Goal: Transaction & Acquisition: Purchase product/service

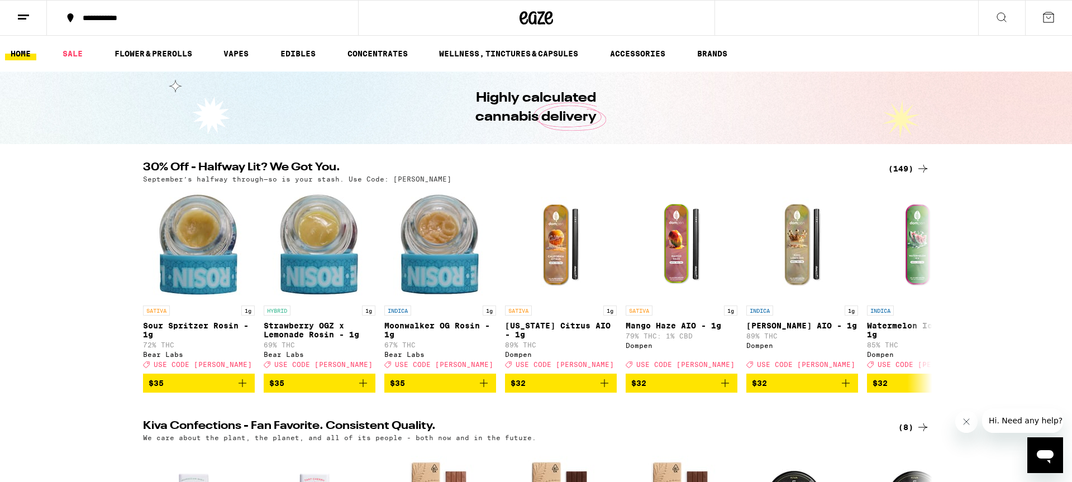
click at [906, 169] on div "(149)" at bounding box center [909, 168] width 41 height 13
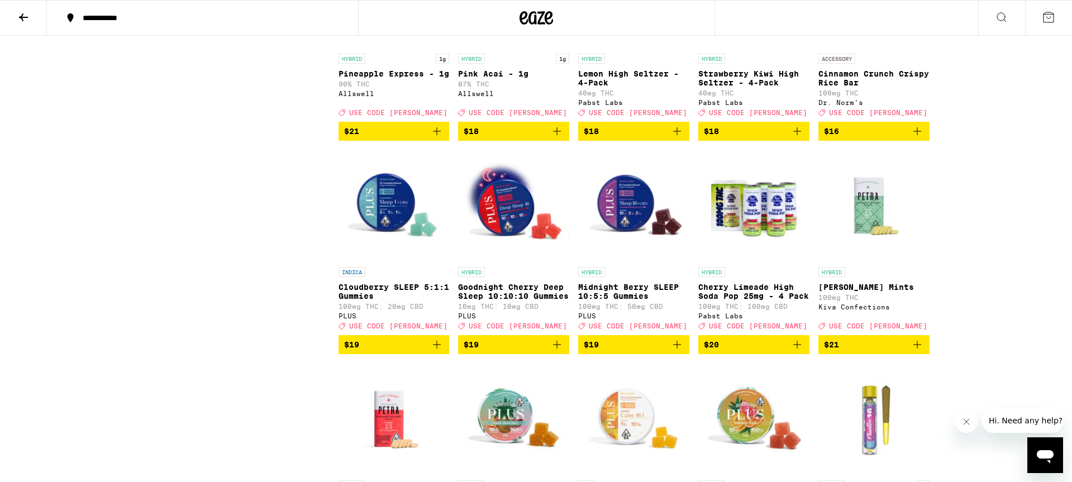
scroll to position [2574, 0]
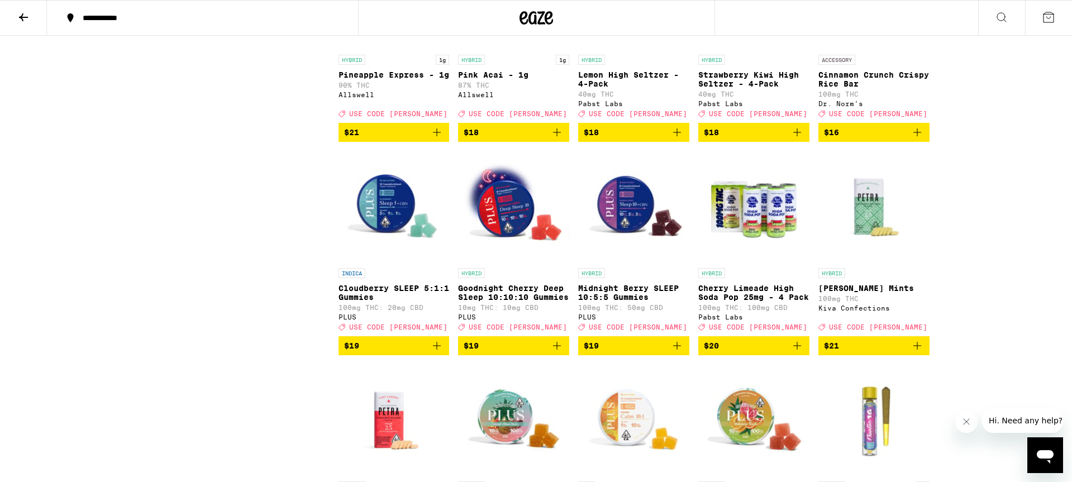
click at [676, 139] on icon "Add to bag" at bounding box center [677, 132] width 13 height 13
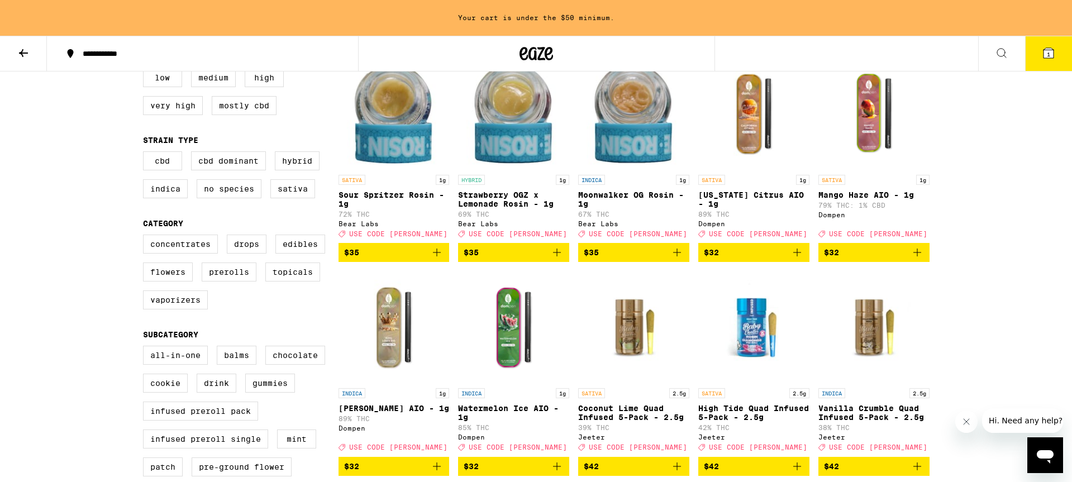
scroll to position [132, 0]
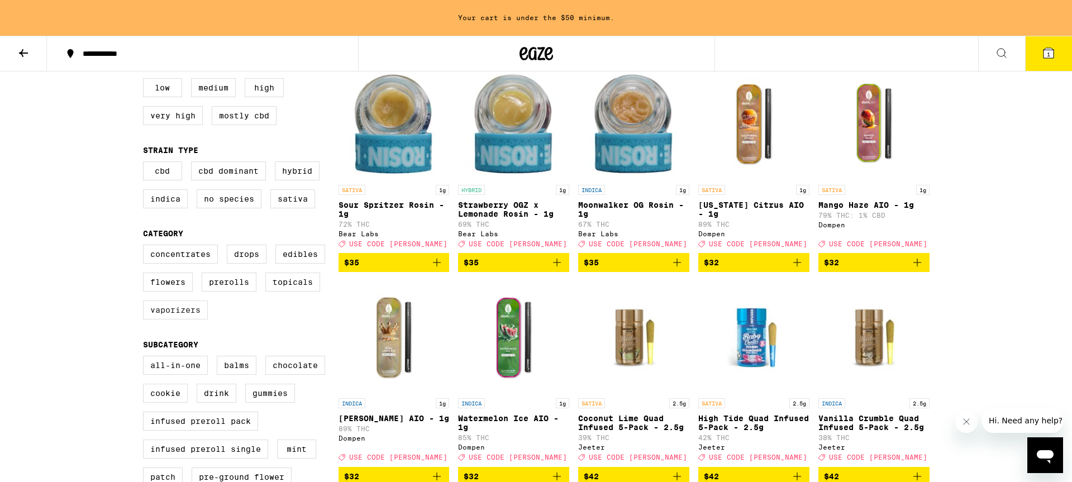
click at [187, 320] on label "Vaporizers" at bounding box center [175, 310] width 65 height 19
click at [146, 247] on input "Vaporizers" at bounding box center [145, 246] width 1 height 1
checkbox input "true"
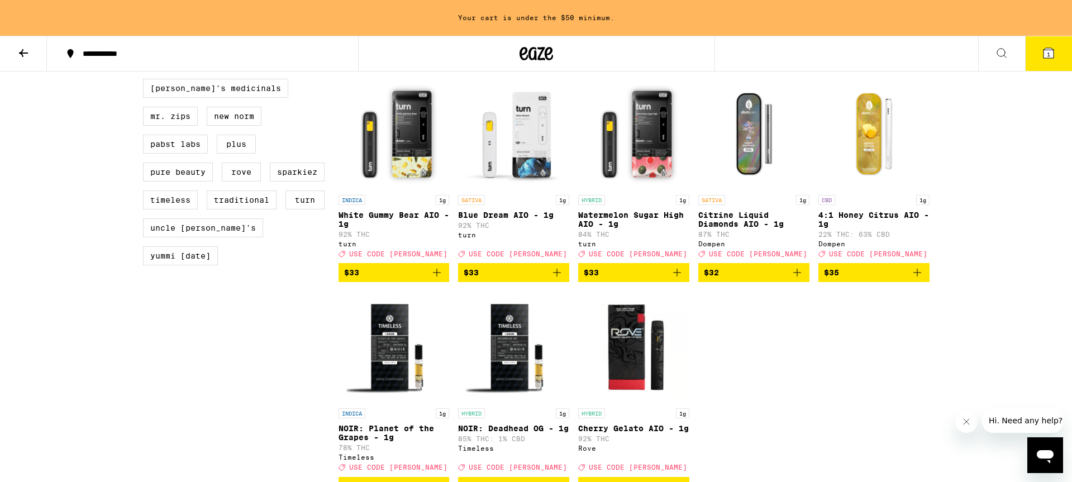
scroll to position [963, 0]
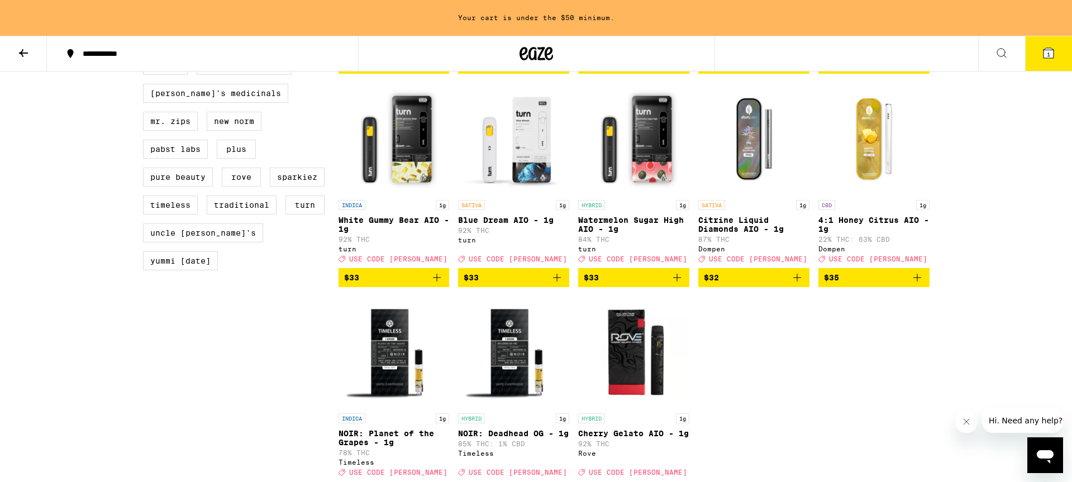
click at [560, 284] on icon "Add to bag" at bounding box center [556, 277] width 13 height 13
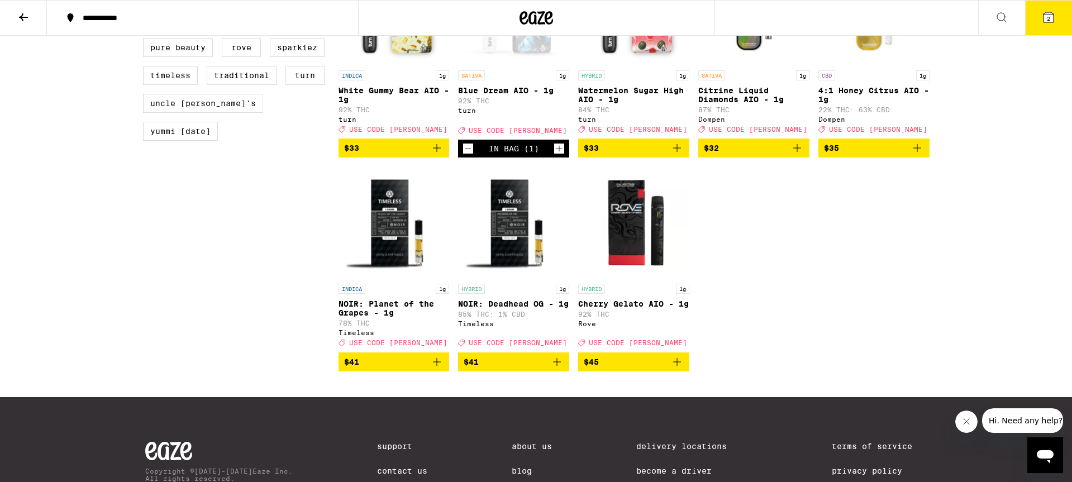
scroll to position [1065, 0]
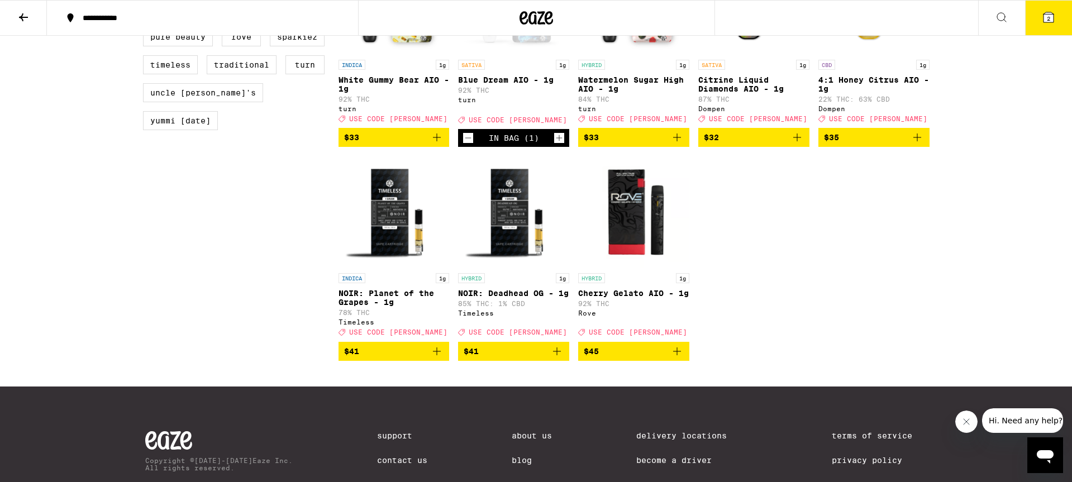
click at [674, 358] on icon "Add to bag" at bounding box center [677, 351] width 13 height 13
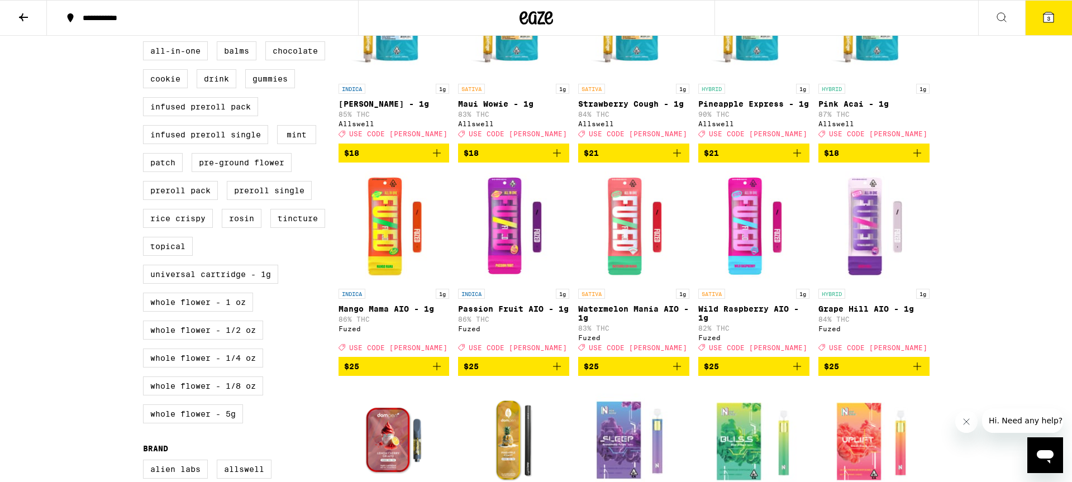
scroll to position [407, 0]
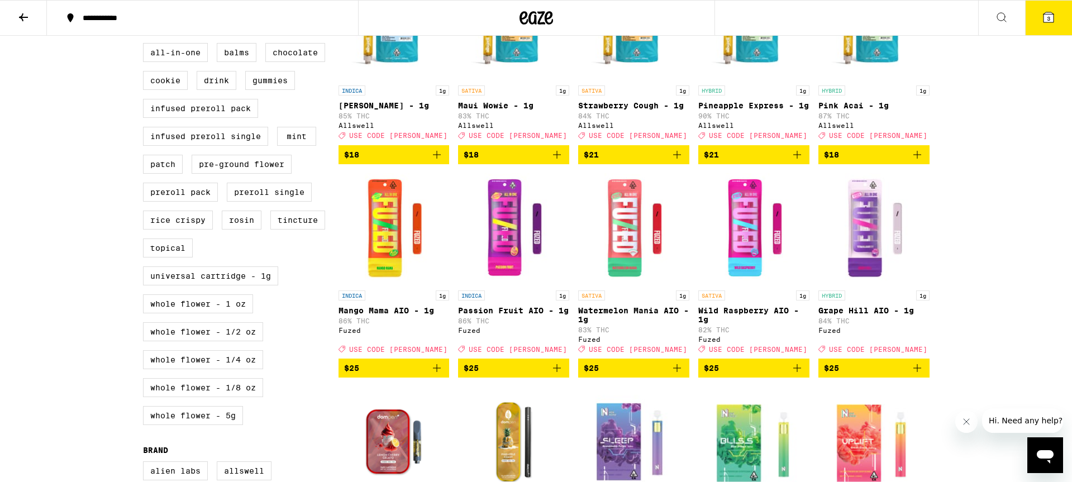
click at [625, 324] on p "Watermelon Mania AIO - 1g" at bounding box center [633, 315] width 111 height 18
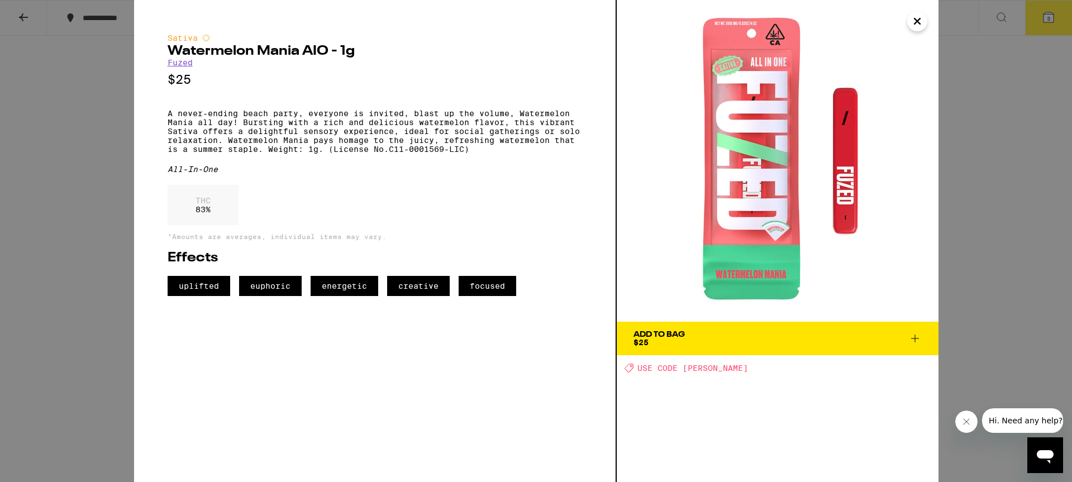
click at [919, 24] on icon "Close" at bounding box center [917, 21] width 13 height 17
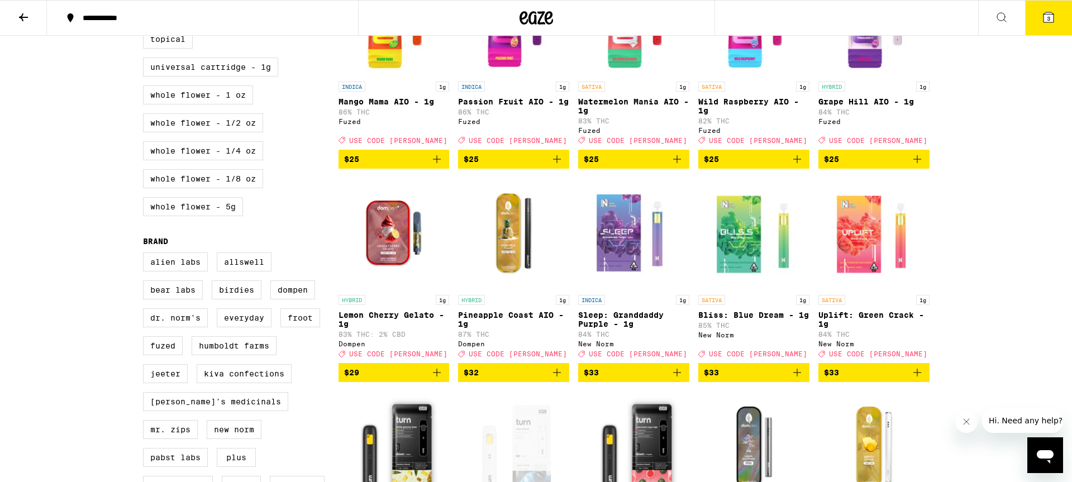
scroll to position [619, 0]
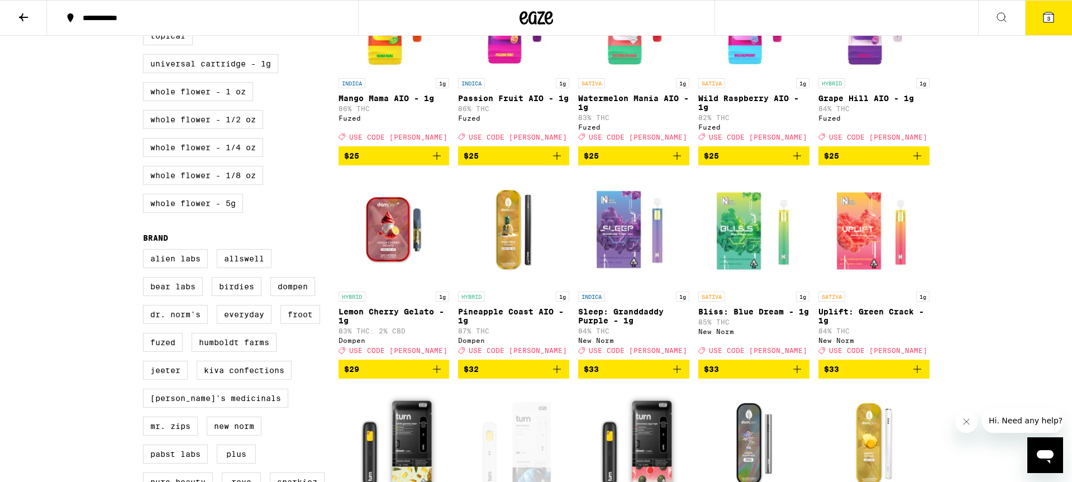
click at [920, 376] on icon "Add to bag" at bounding box center [917, 369] width 13 height 13
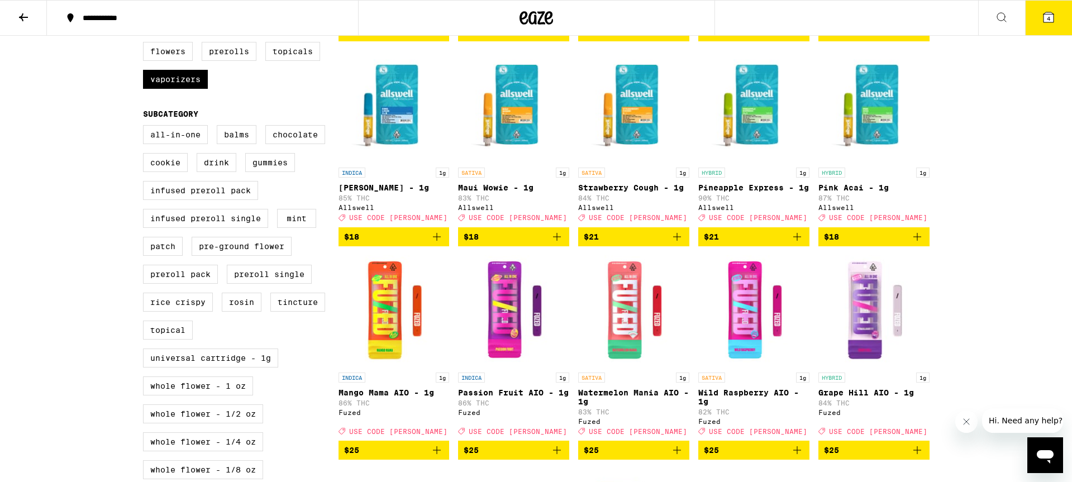
scroll to position [323, 0]
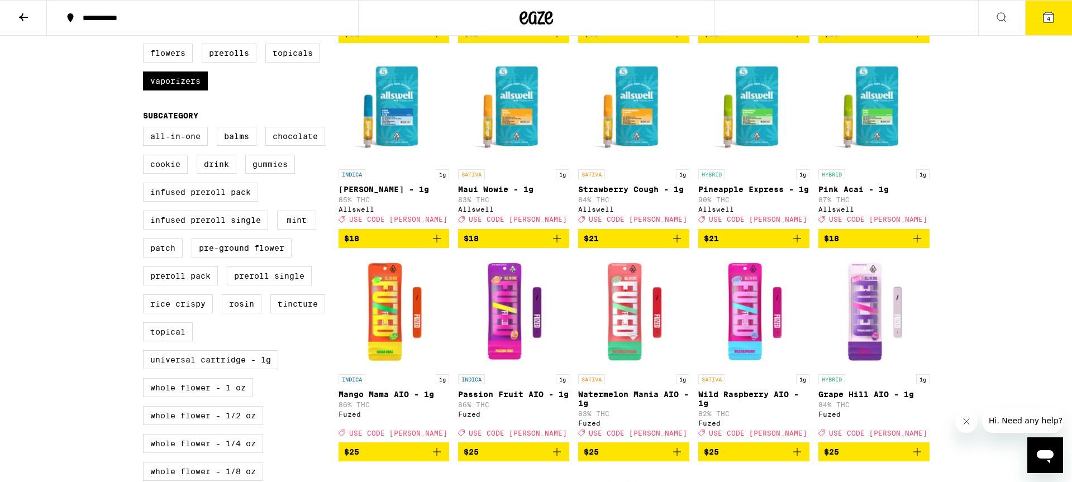
click at [795, 245] on icon "Add to bag" at bounding box center [797, 238] width 13 height 13
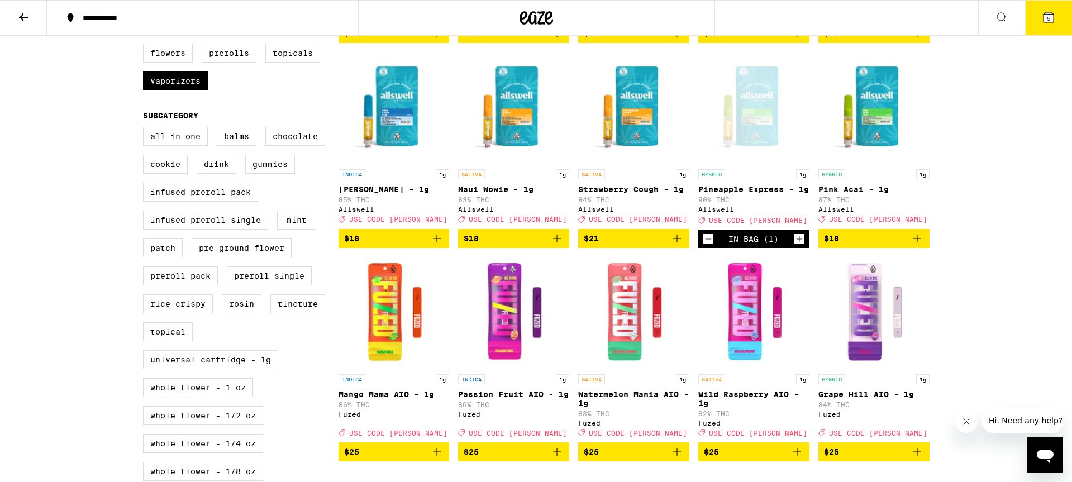
click at [1051, 27] on button "5" at bounding box center [1049, 18] width 47 height 35
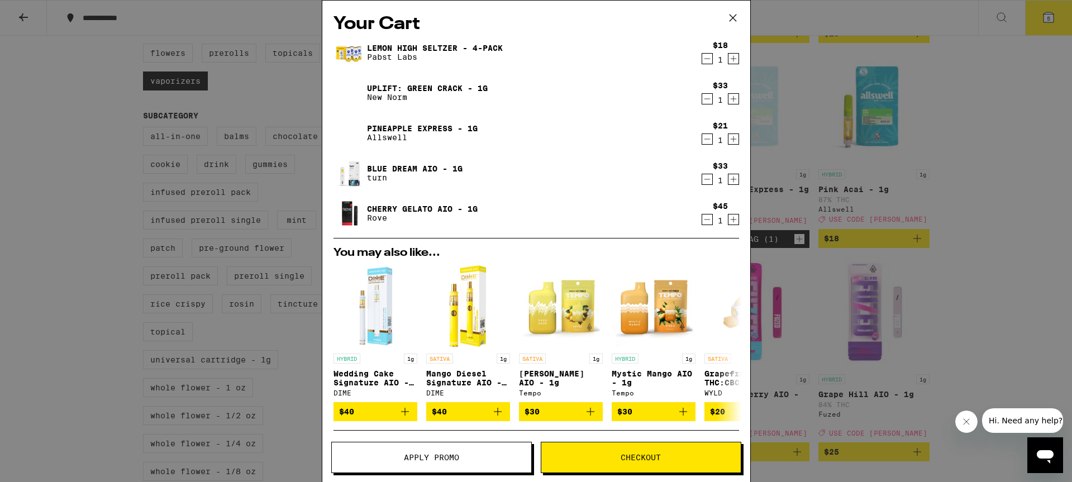
click at [447, 461] on span "Apply Promo" at bounding box center [431, 458] width 55 height 8
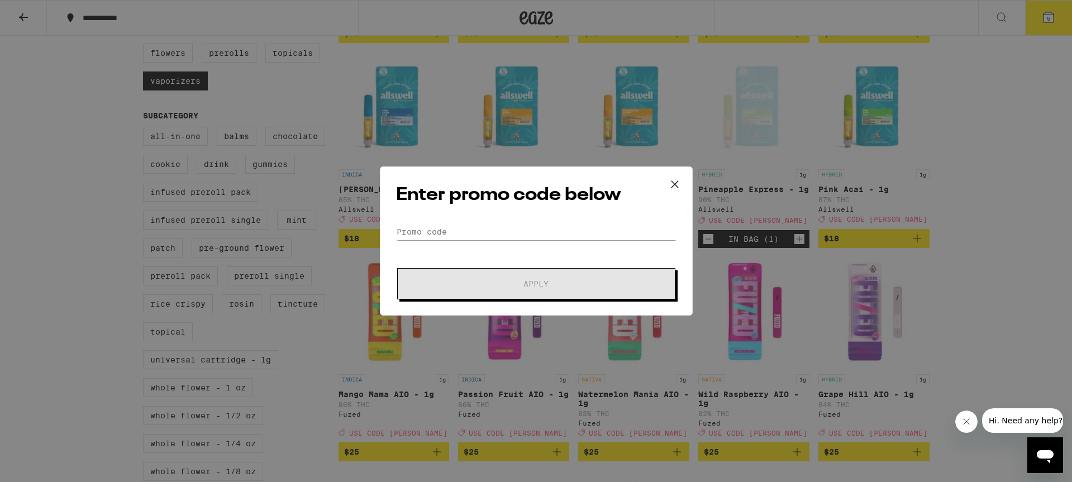
click at [473, 221] on div "Enter promo code below Promo Code Apply" at bounding box center [536, 241] width 313 height 149
click at [469, 230] on input "Promo Code" at bounding box center [536, 232] width 281 height 17
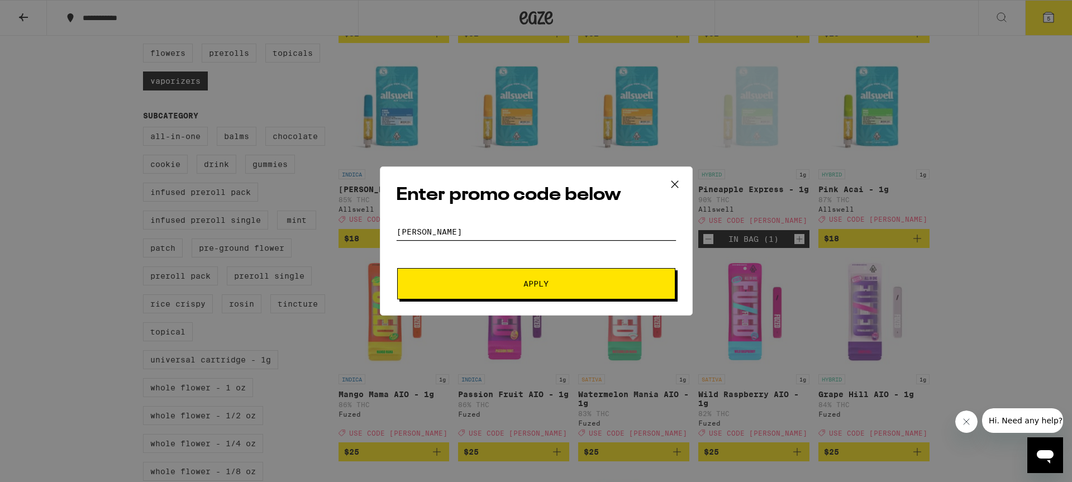
type input "[PERSON_NAME]"
click at [521, 284] on span "Apply" at bounding box center [536, 284] width 201 height 8
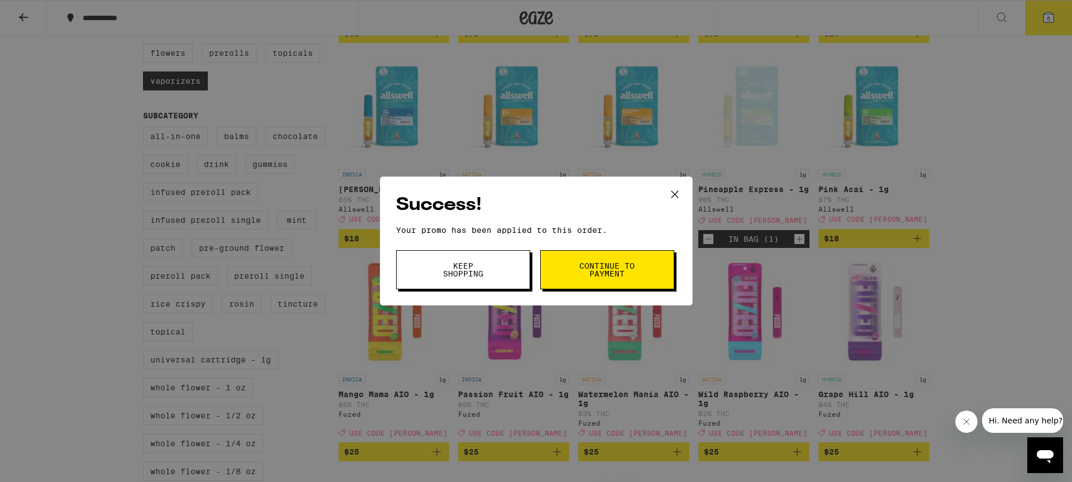
click at [481, 273] on span "Keep Shopping" at bounding box center [463, 270] width 57 height 16
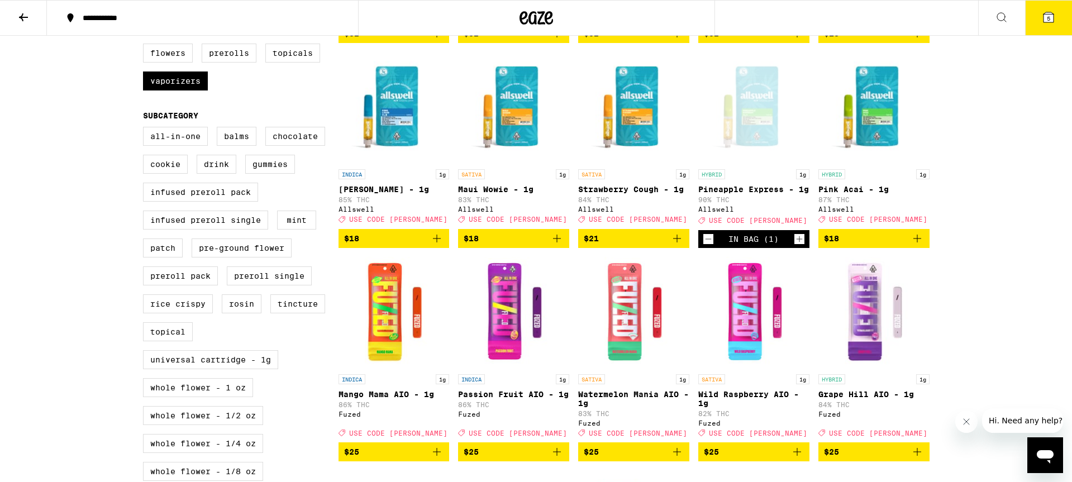
click at [1050, 20] on span "5" at bounding box center [1048, 18] width 3 height 7
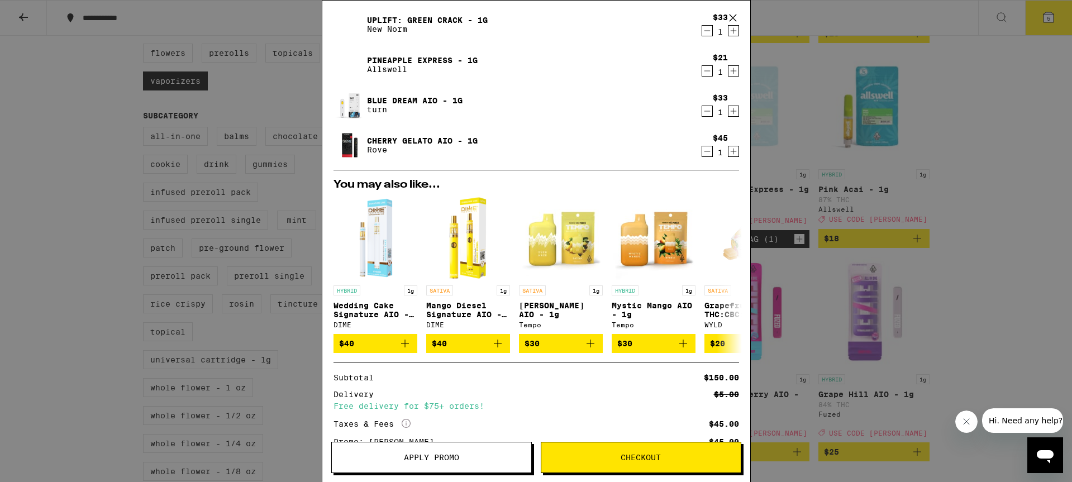
scroll to position [161, 0]
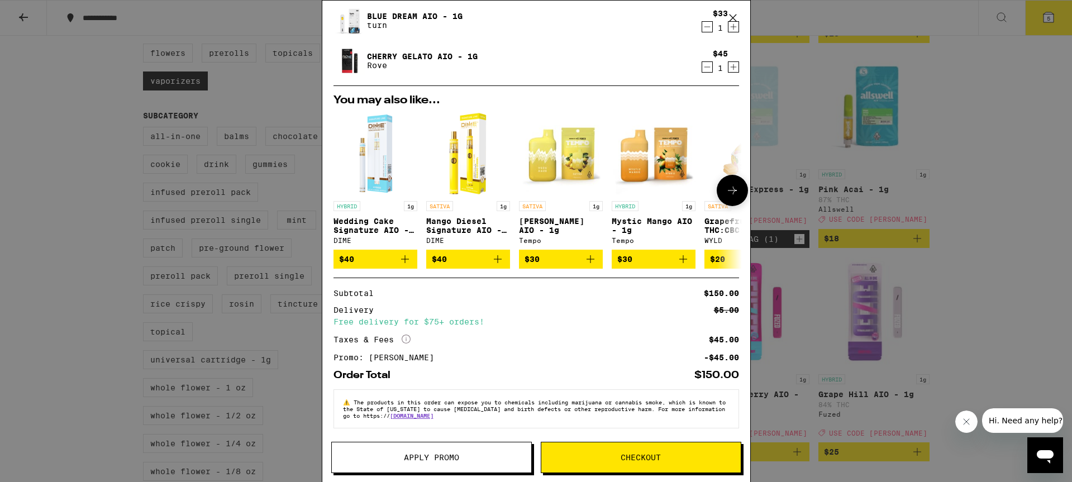
click at [590, 257] on icon "Add to bag" at bounding box center [591, 259] width 8 height 8
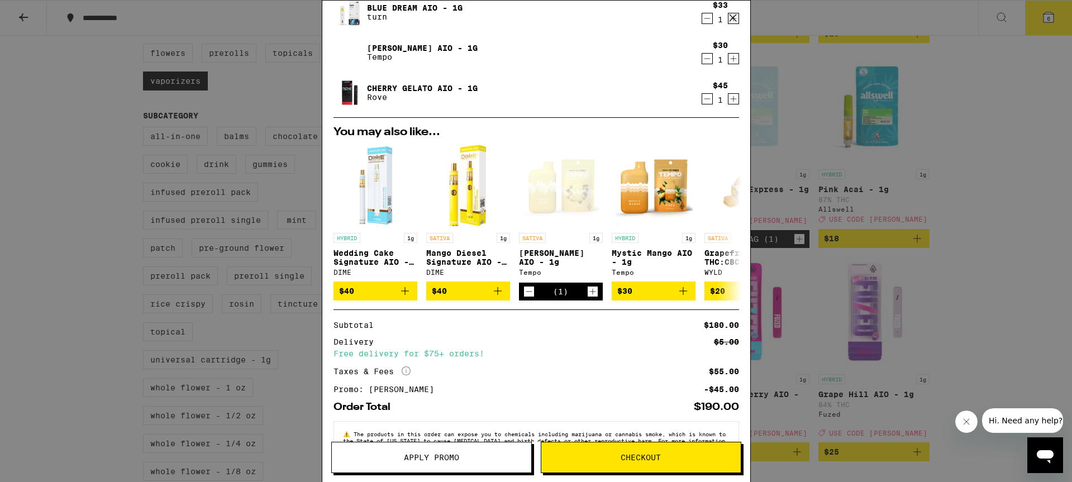
click at [23, 15] on div "Your Cart Lemon High [PERSON_NAME] - 4-Pack Pabst Labs $18 1 Uplift: Green Crac…" at bounding box center [536, 241] width 1072 height 482
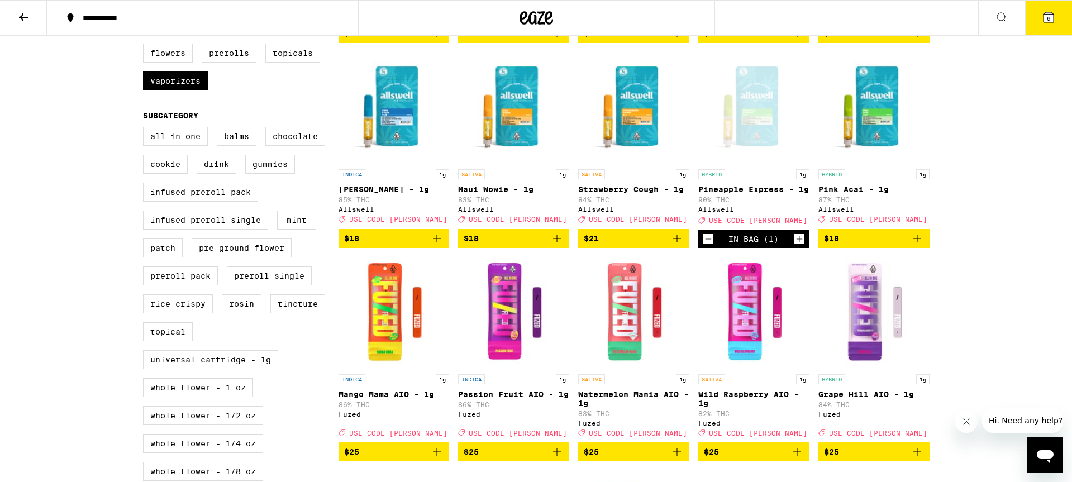
click at [24, 17] on icon at bounding box center [23, 17] width 13 height 13
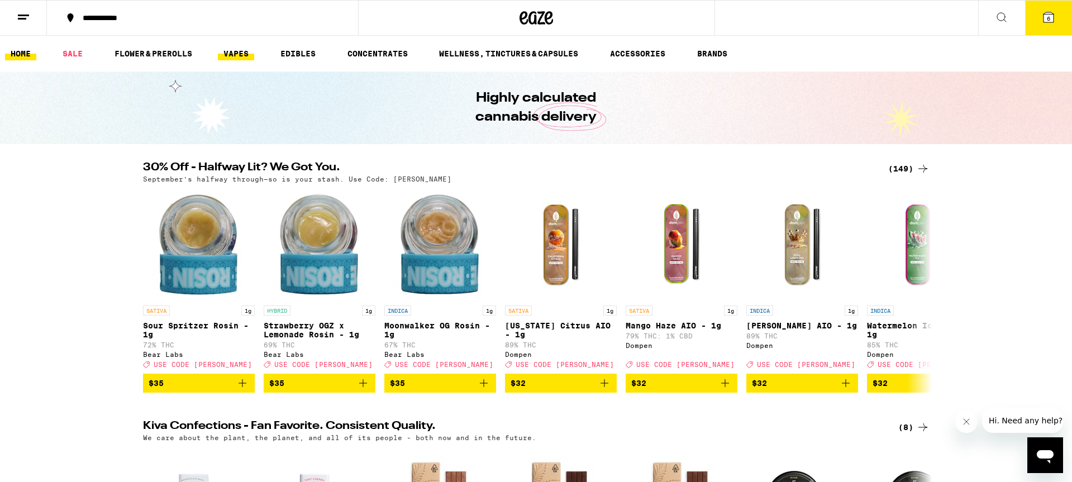
click at [237, 54] on link "VAPES" at bounding box center [236, 53] width 36 height 13
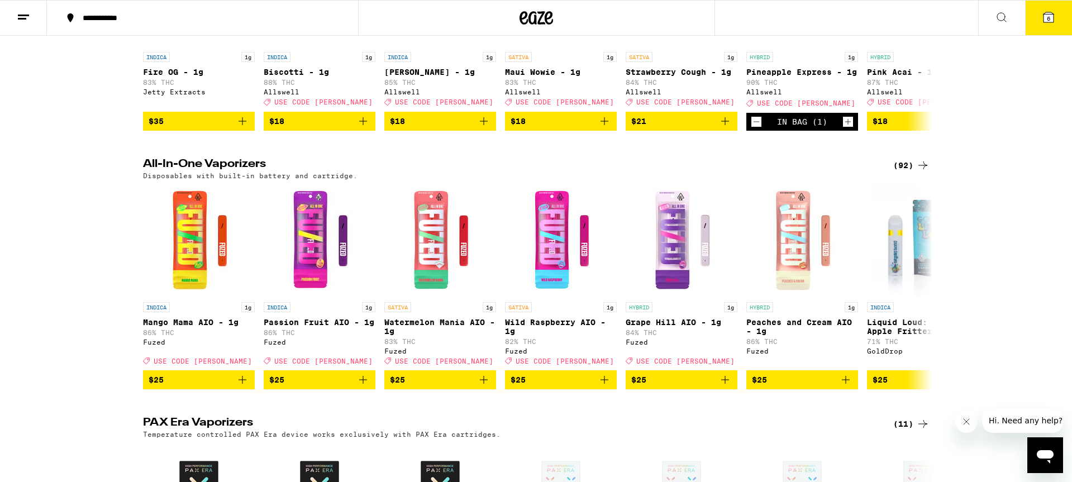
scroll to position [505, 0]
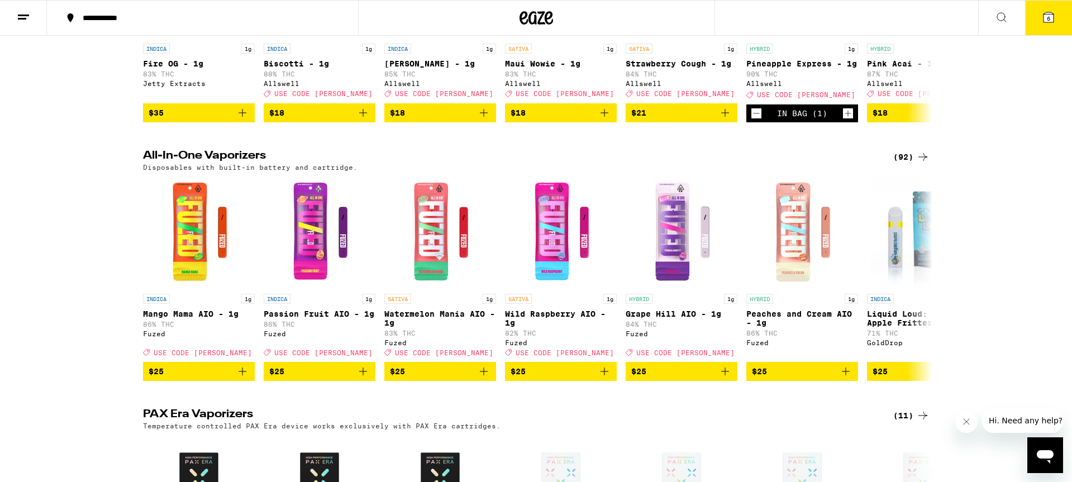
click at [901, 164] on div "(92)" at bounding box center [912, 156] width 36 height 13
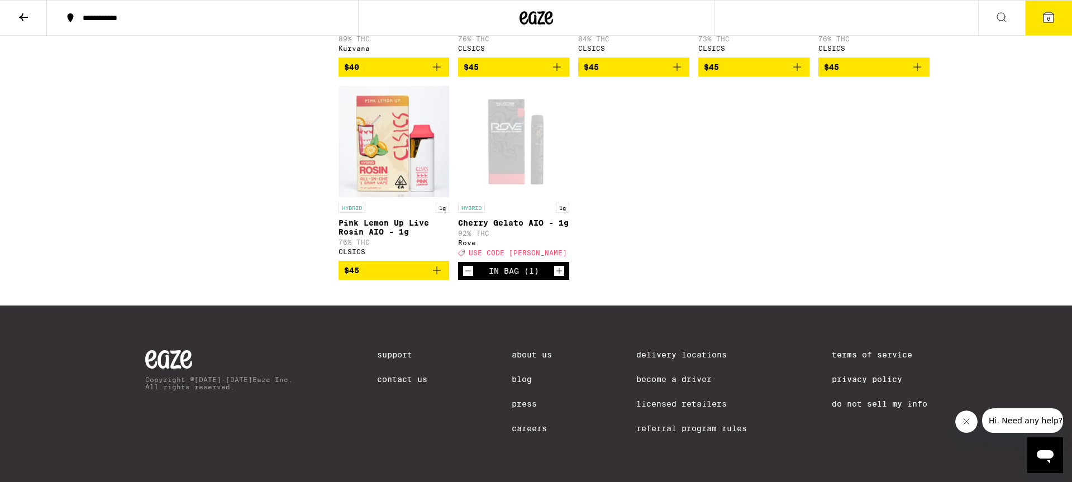
scroll to position [3841, 0]
click at [1048, 25] on button "6" at bounding box center [1049, 18] width 47 height 35
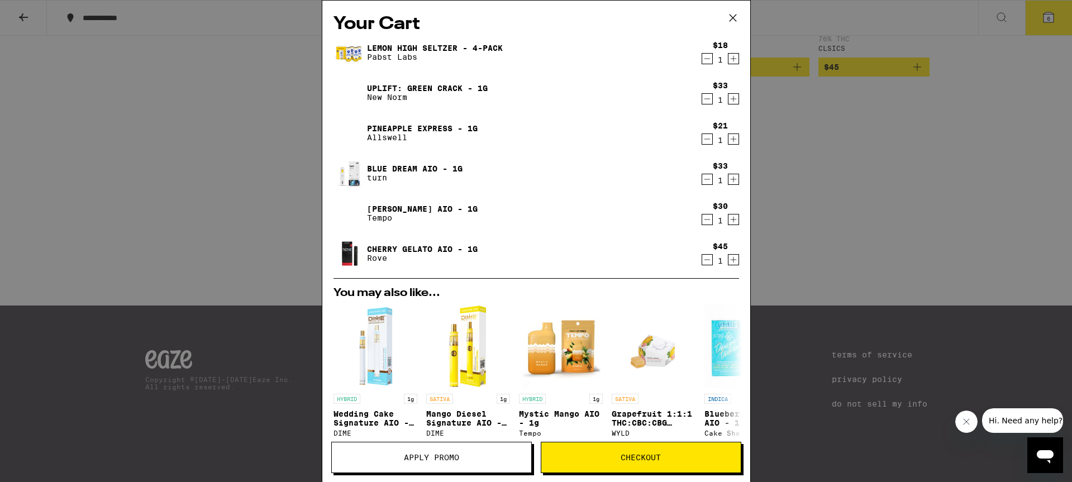
click at [705, 263] on icon "Decrement" at bounding box center [708, 259] width 10 height 13
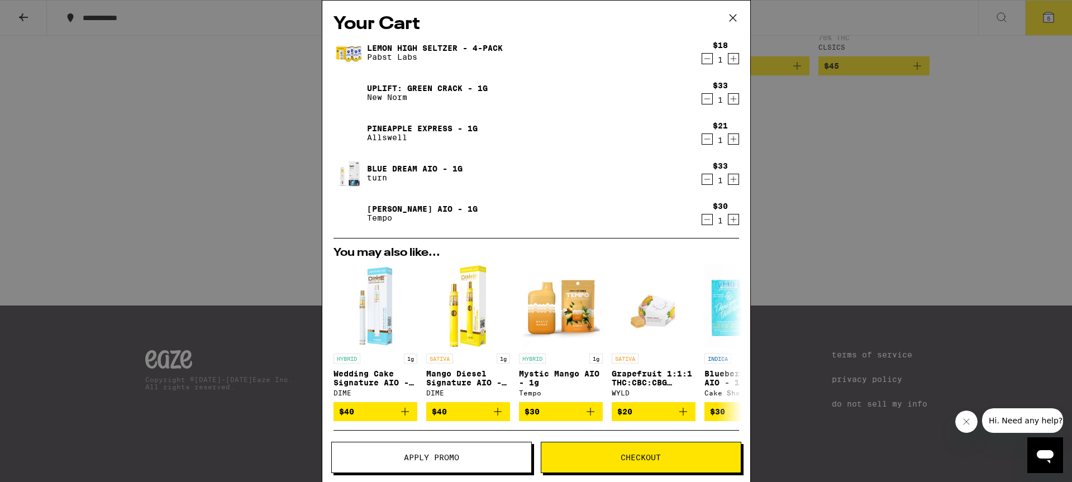
click at [732, 17] on icon at bounding box center [732, 18] width 7 height 7
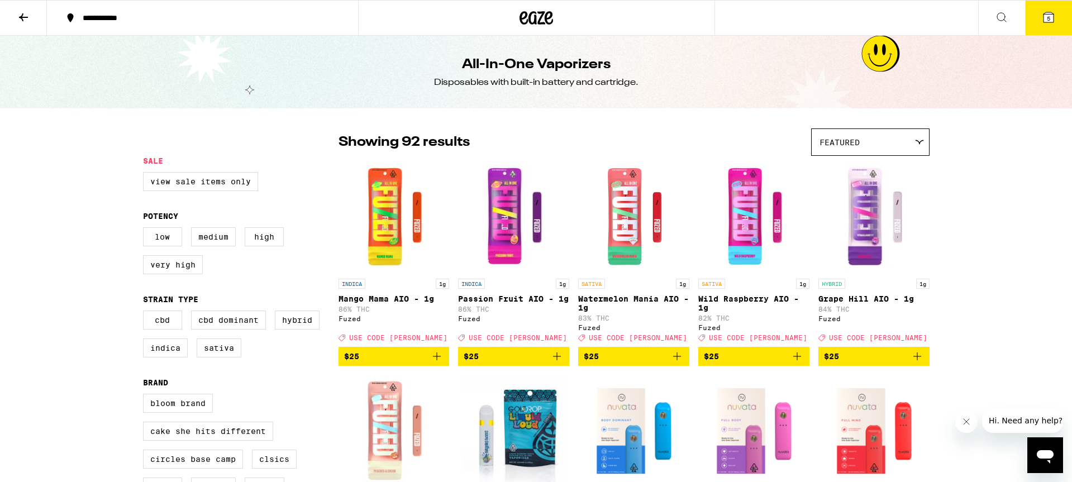
click at [23, 13] on icon at bounding box center [23, 17] width 9 height 8
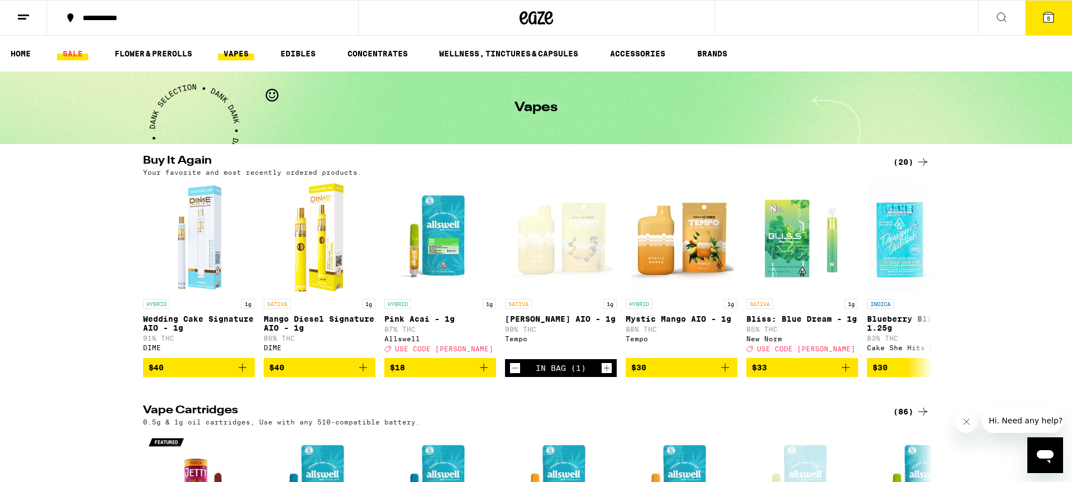
click at [72, 55] on link "SALE" at bounding box center [72, 53] width 31 height 13
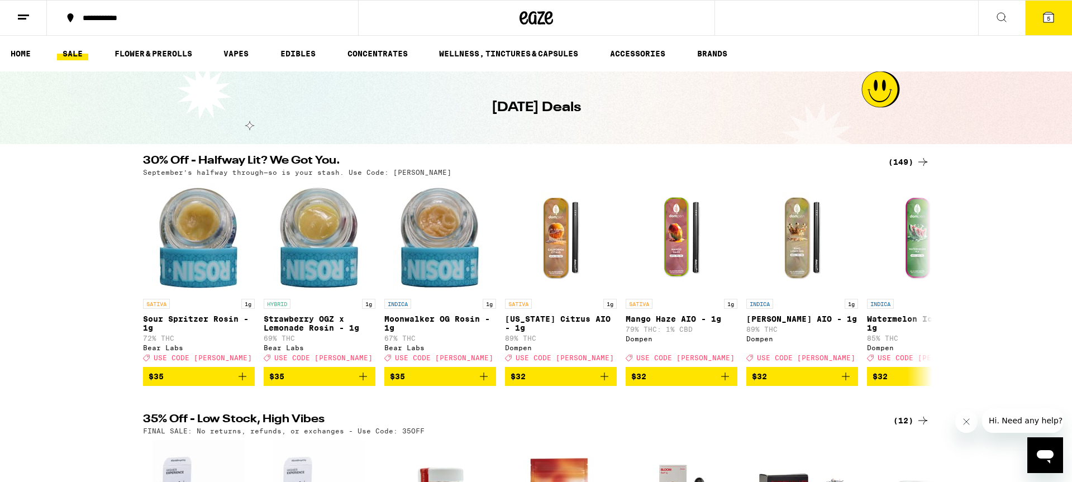
click at [908, 159] on div "(149)" at bounding box center [909, 161] width 41 height 13
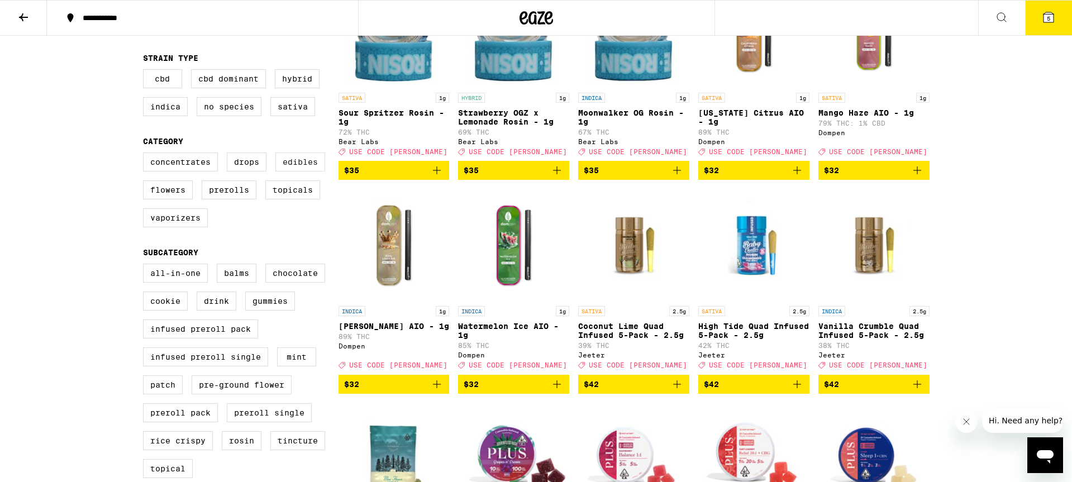
scroll to position [192, 0]
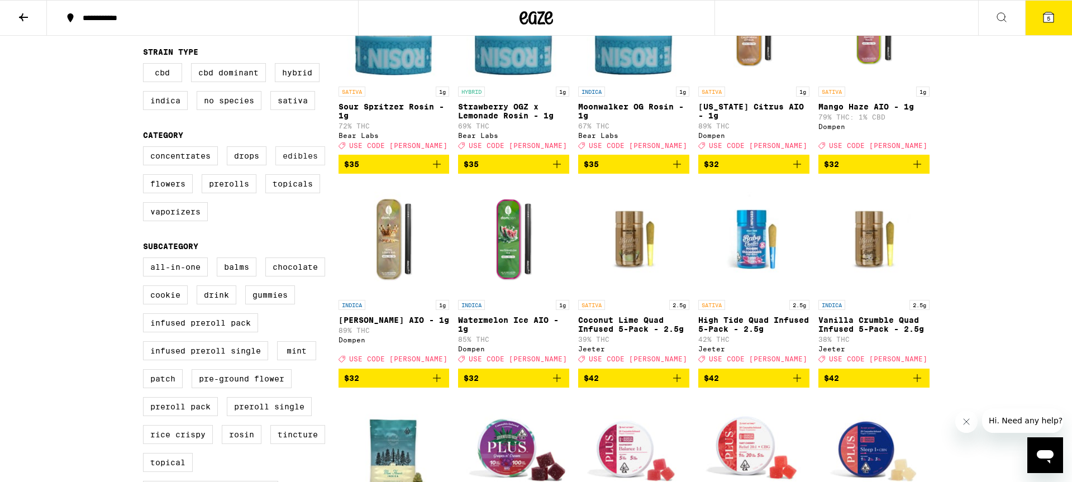
click at [300, 162] on label "Edibles" at bounding box center [301, 155] width 50 height 19
click at [146, 149] on input "Edibles" at bounding box center [145, 148] width 1 height 1
checkbox input "true"
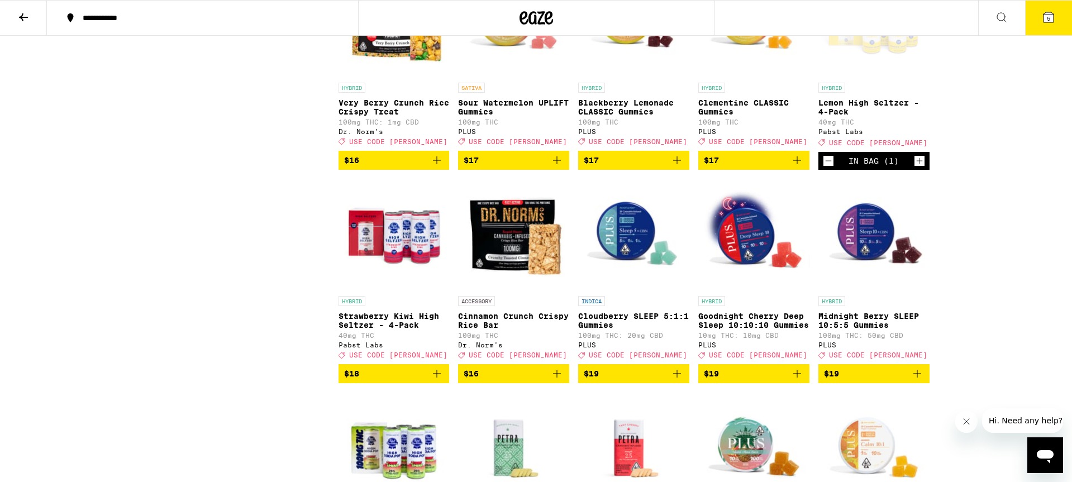
scroll to position [1478, 0]
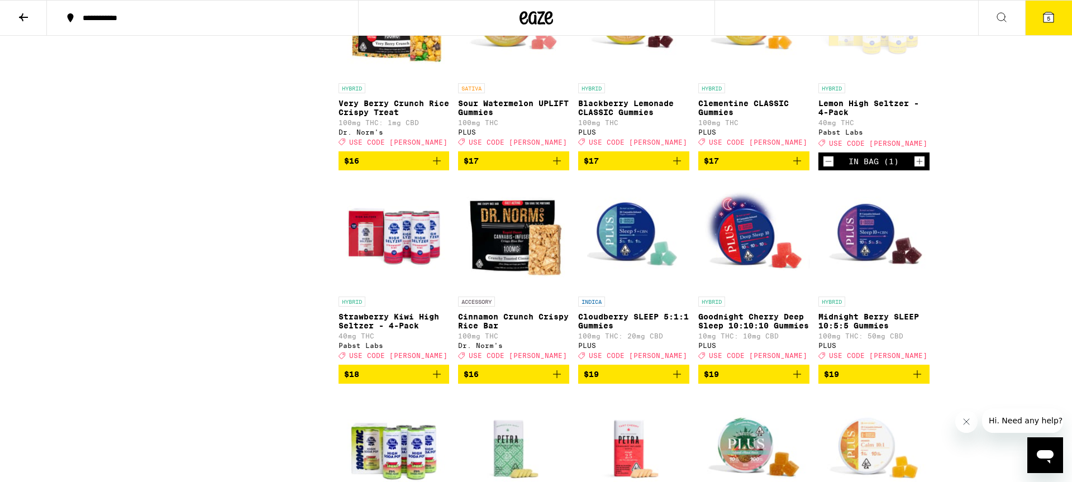
click at [797, 378] on icon "Add to bag" at bounding box center [798, 375] width 8 height 8
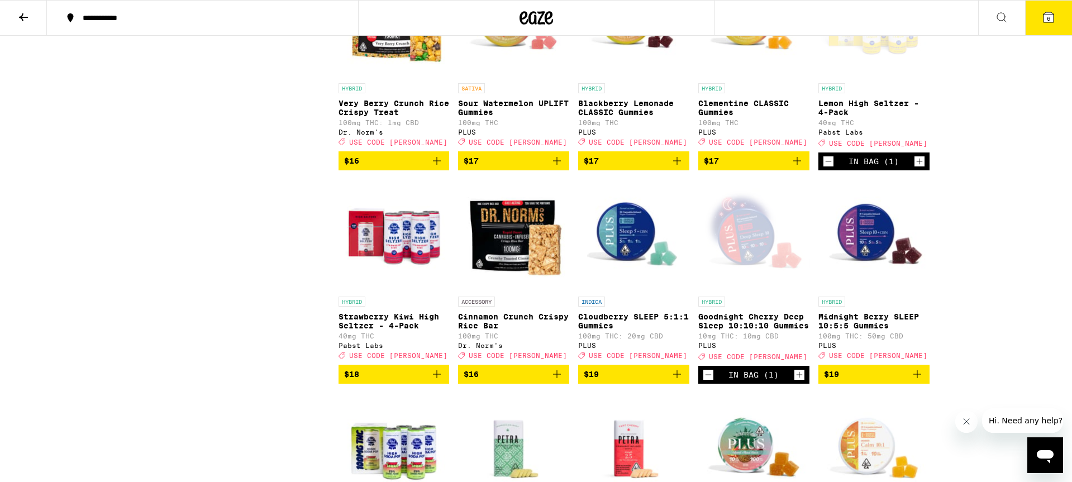
click at [1052, 17] on icon at bounding box center [1049, 17] width 10 height 10
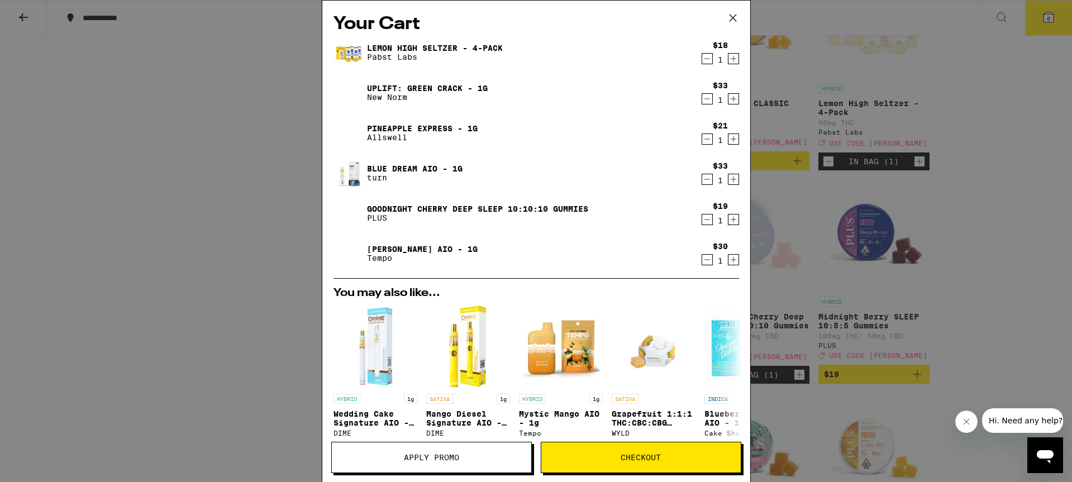
click at [710, 59] on icon "Decrement" at bounding box center [707, 59] width 6 height 0
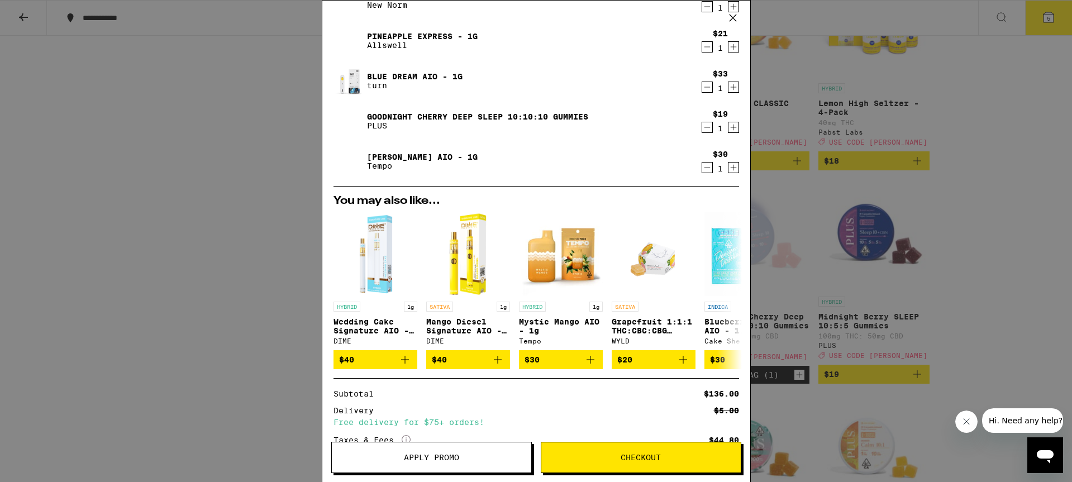
scroll to position [53, 0]
click at [665, 461] on span "Checkout" at bounding box center [642, 458] width 200 height 8
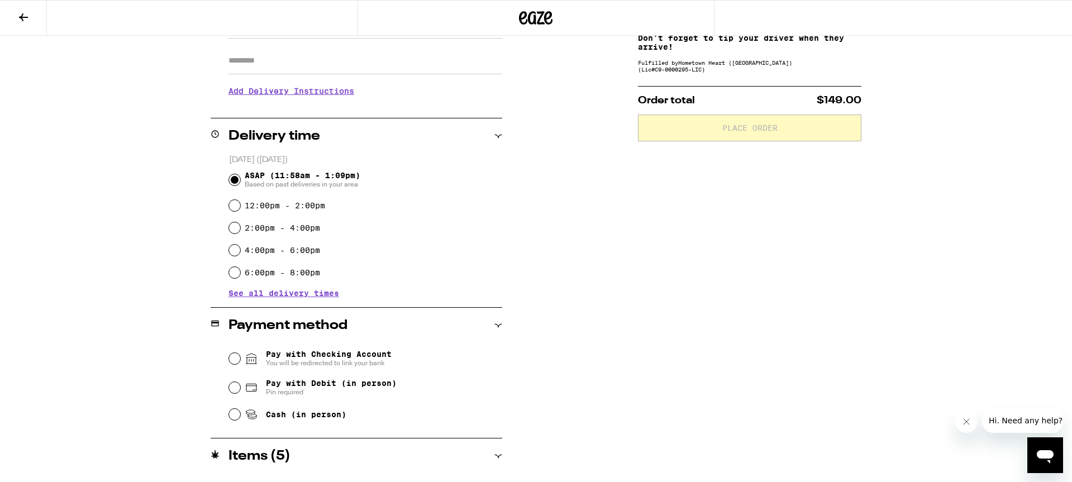
scroll to position [195, 0]
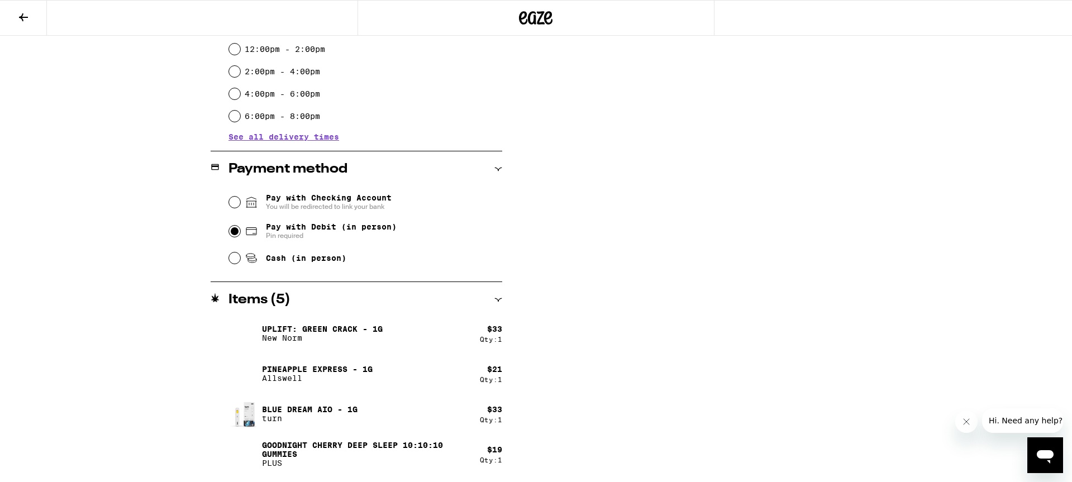
click at [234, 235] on input "Pay with Debit (in person) Pin required" at bounding box center [234, 231] width 11 height 11
radio input "true"
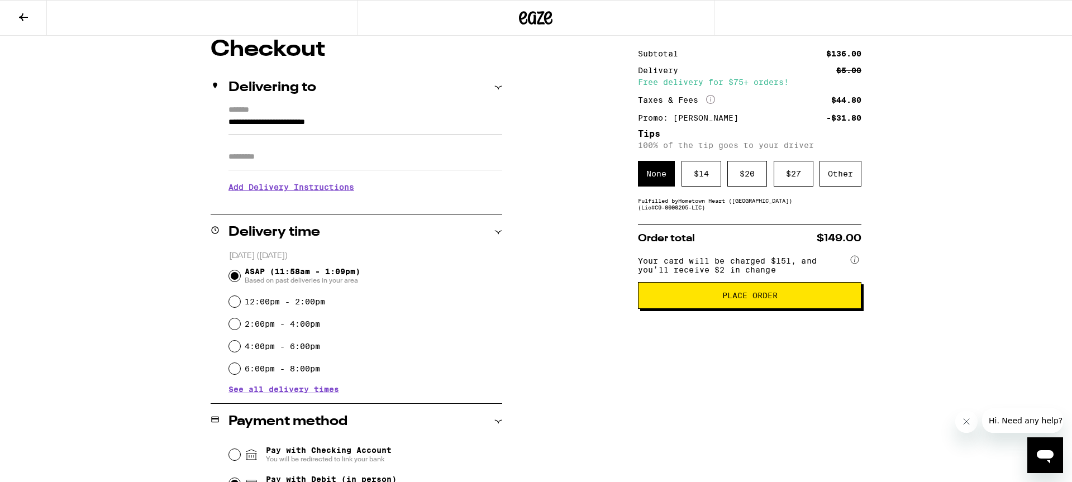
scroll to position [94, 0]
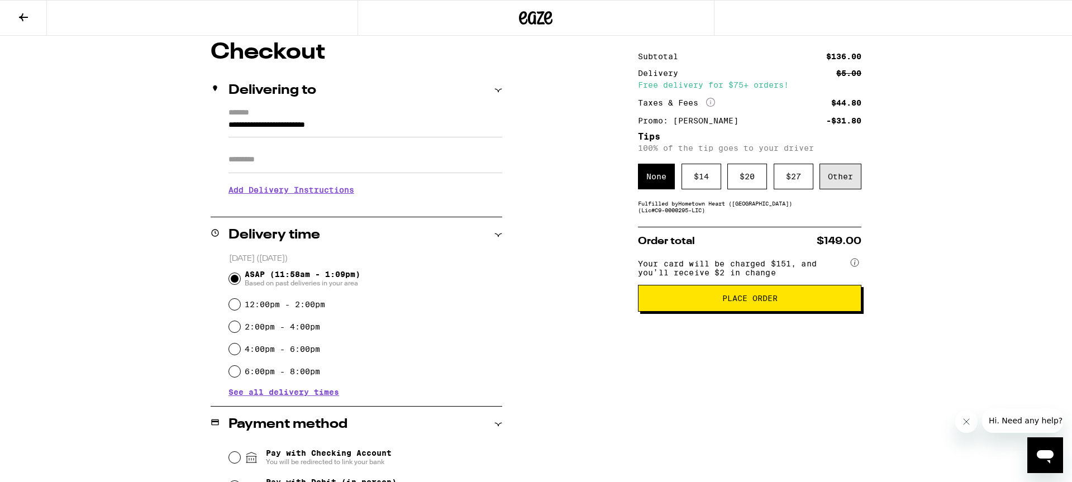
click at [843, 183] on div "Other" at bounding box center [841, 177] width 42 height 26
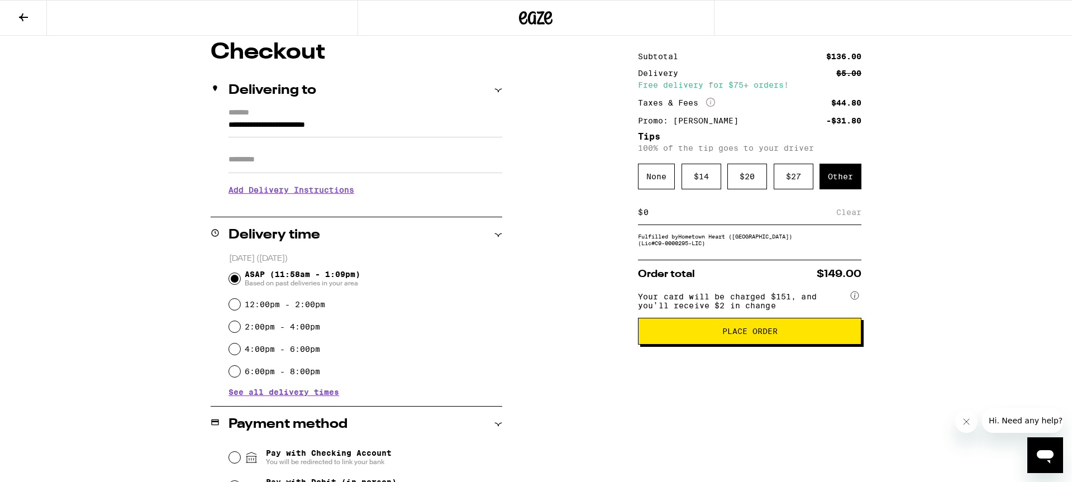
click at [767, 217] on input at bounding box center [739, 212] width 193 height 10
type input "10"
click at [849, 215] on div "Save" at bounding box center [852, 212] width 20 height 25
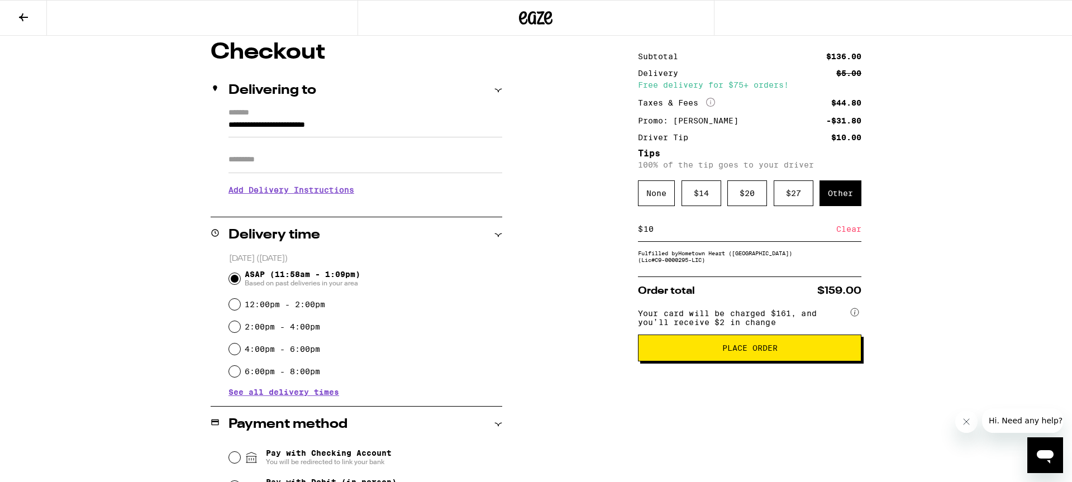
click at [760, 360] on button "Place Order" at bounding box center [750, 348] width 224 height 27
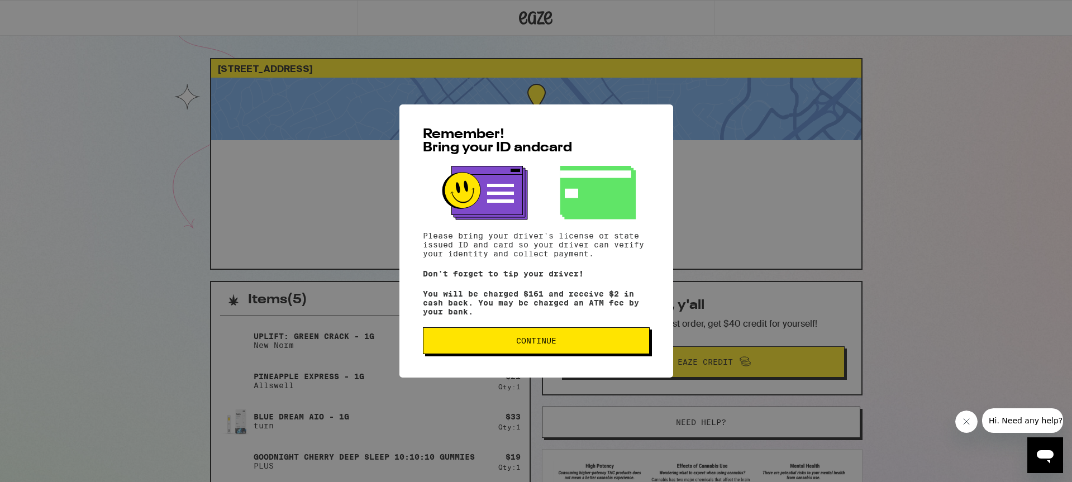
click at [583, 343] on span "Continue" at bounding box center [537, 341] width 208 height 8
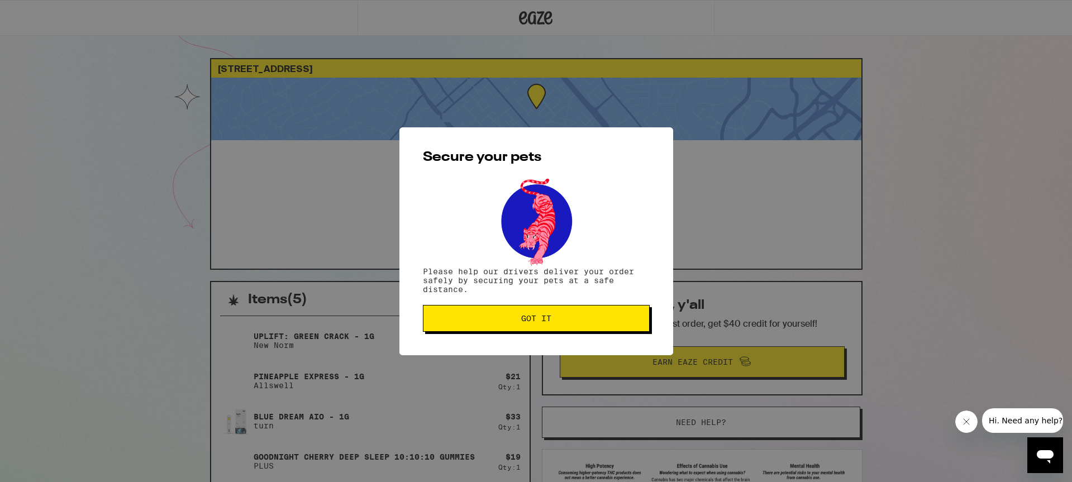
click at [561, 317] on span "Got it" at bounding box center [537, 319] width 208 height 8
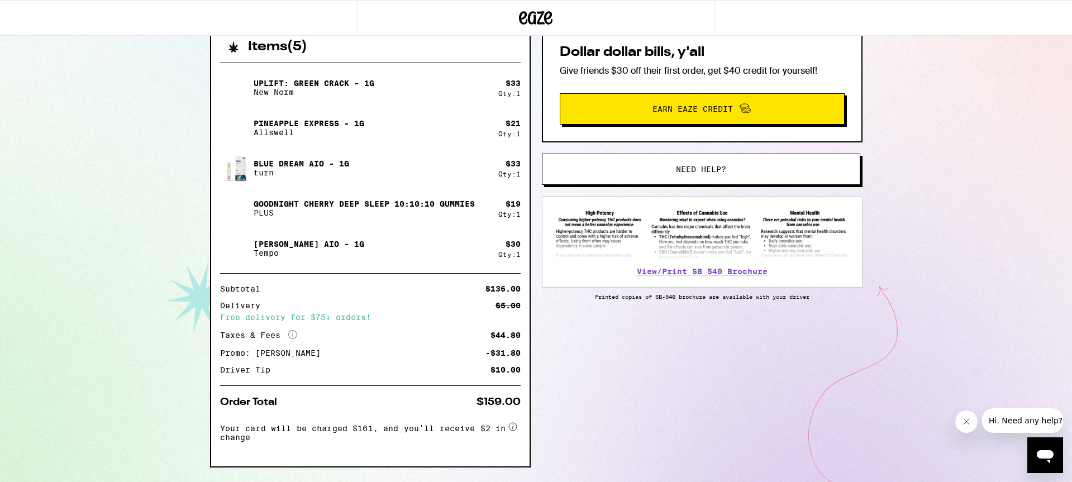
scroll to position [277, 0]
